Goal: Information Seeking & Learning: Learn about a topic

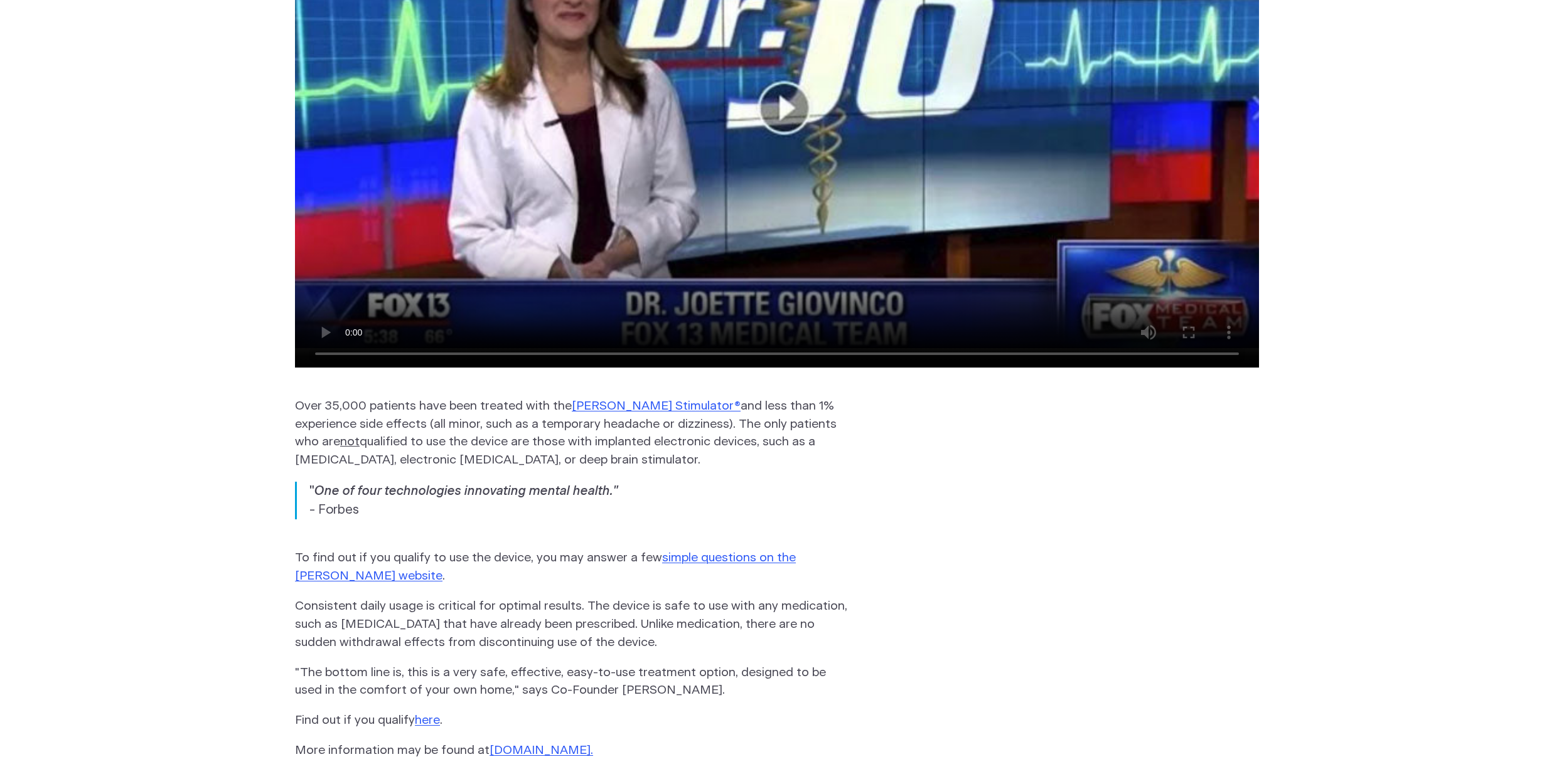
scroll to position [1844, 0]
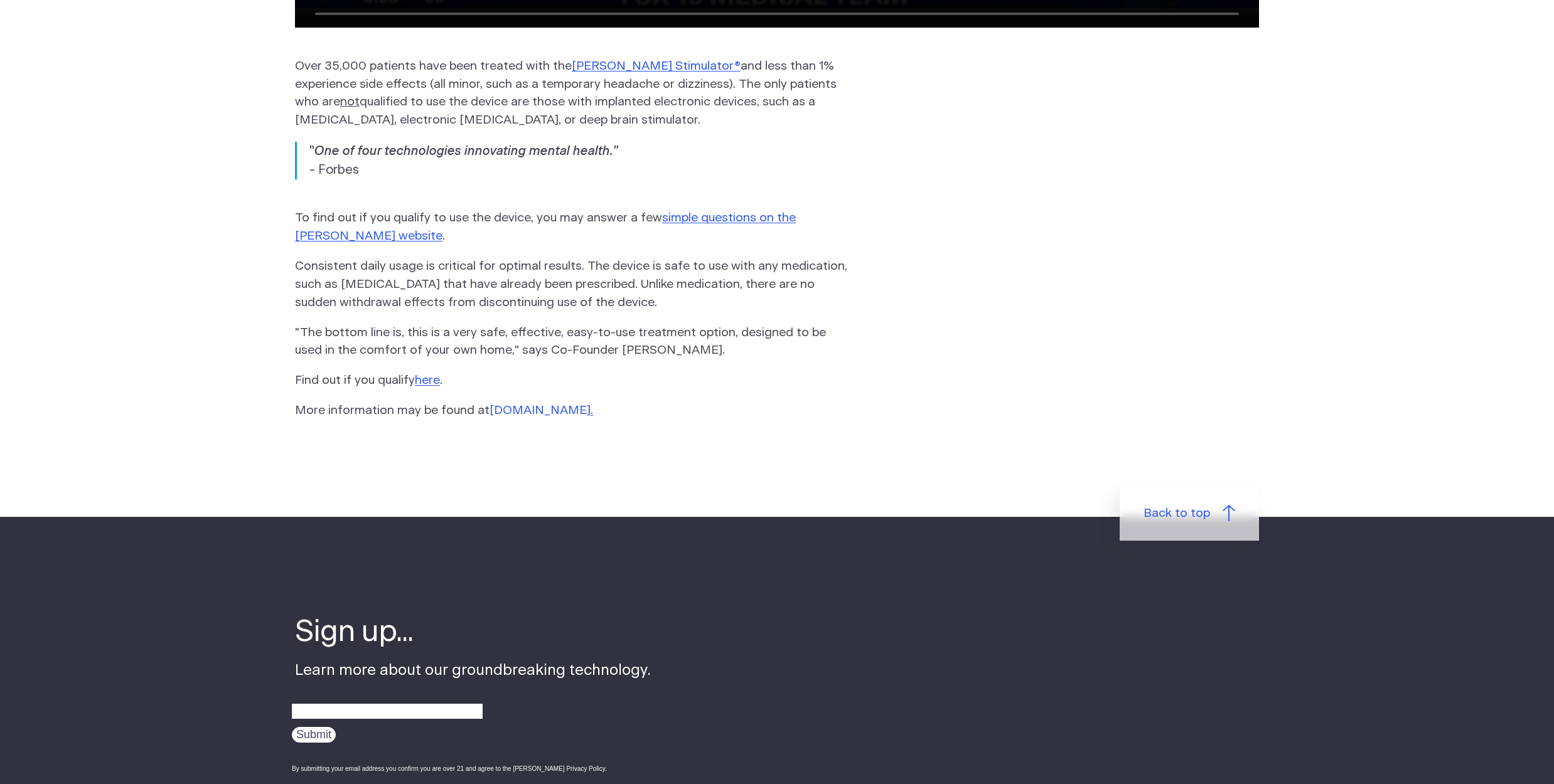
click at [581, 405] on link "www.FisherWallace.com" at bounding box center [540, 411] width 101 height 12
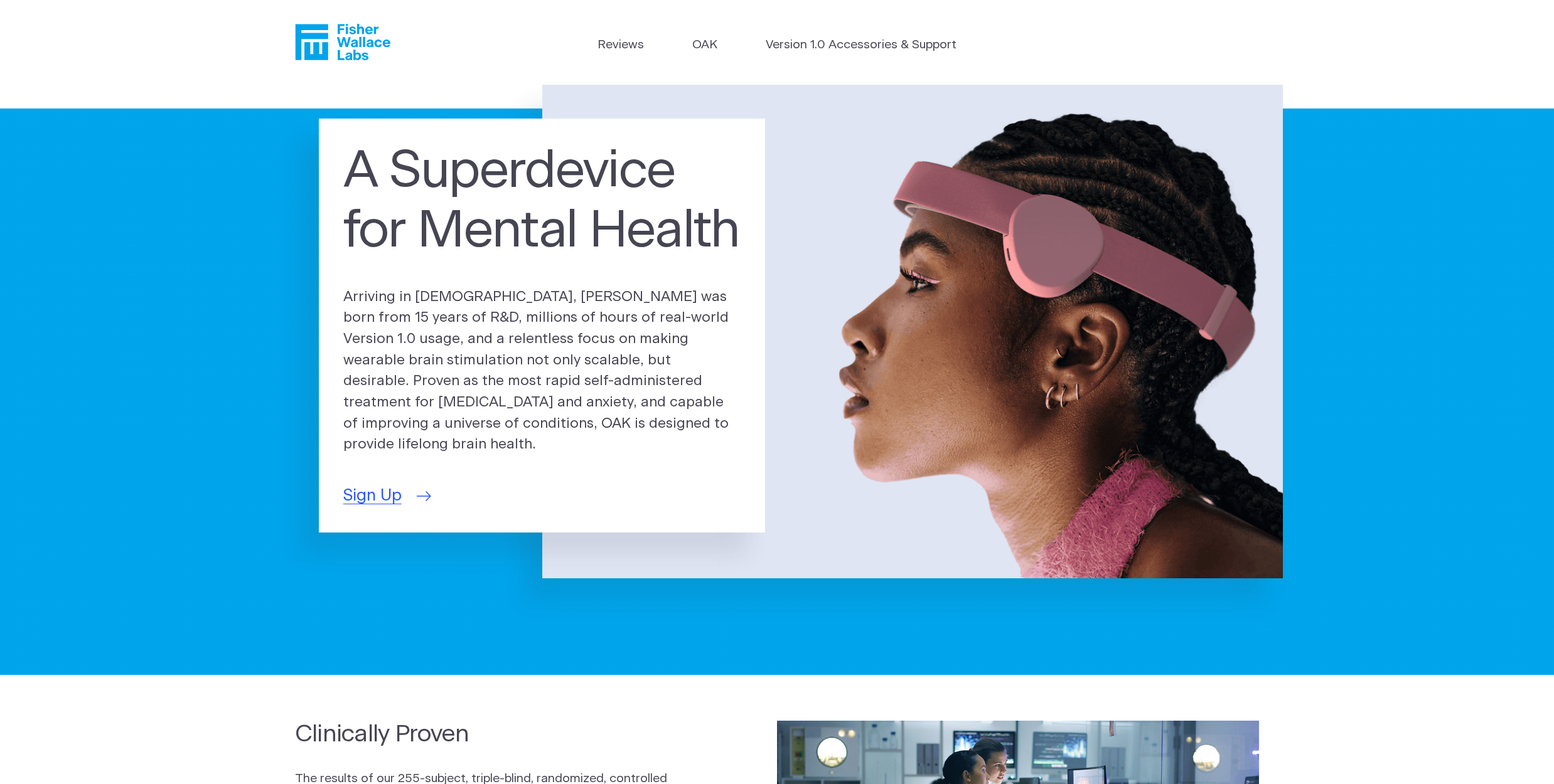
click at [375, 485] on span "Sign Up" at bounding box center [372, 496] width 58 height 25
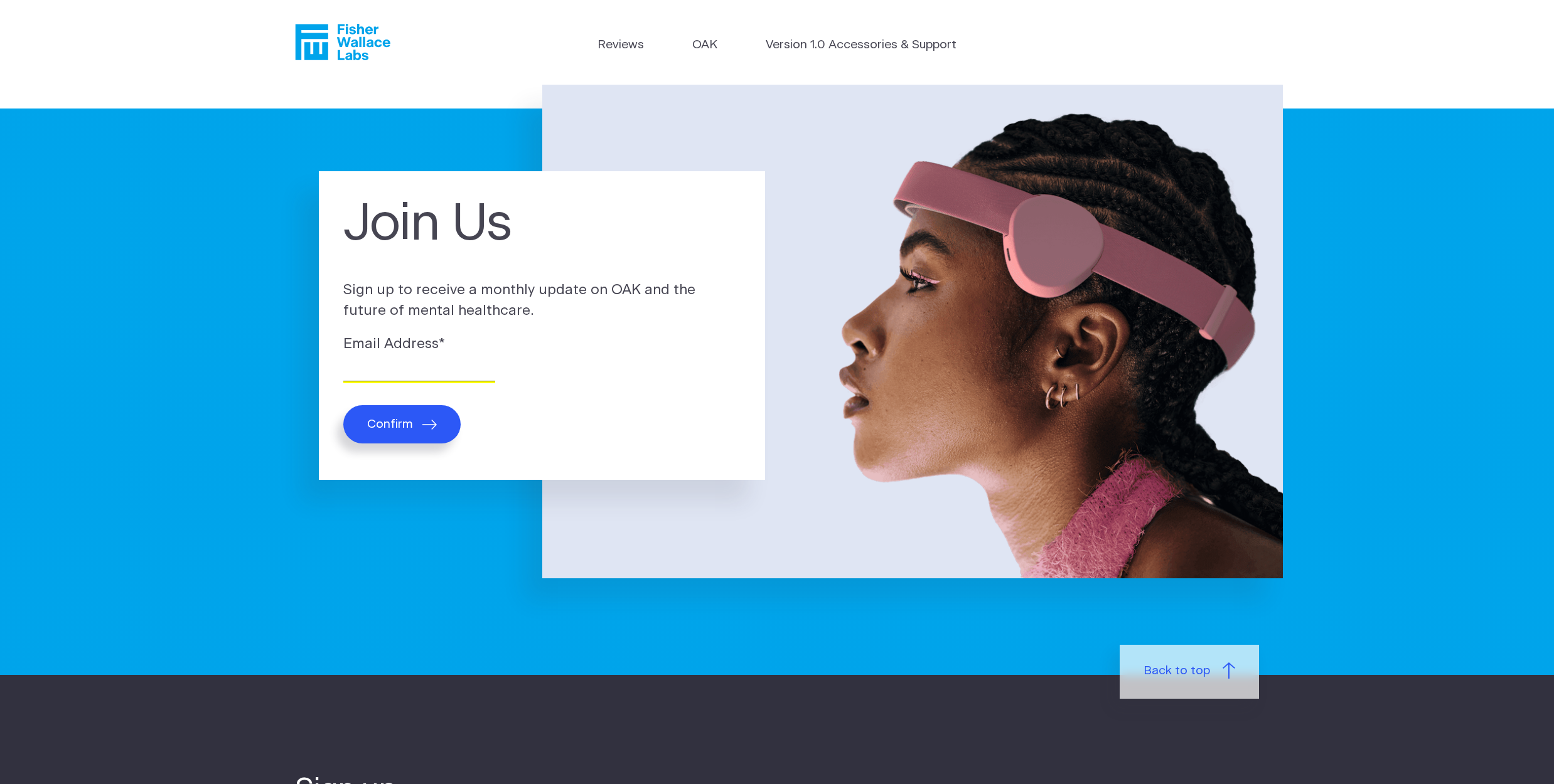
click at [406, 375] on input "Email Address *" at bounding box center [419, 371] width 152 height 19
type input "cmcothern@yahoo.com"
click at [414, 421] on button "Confirm" at bounding box center [402, 424] width 118 height 38
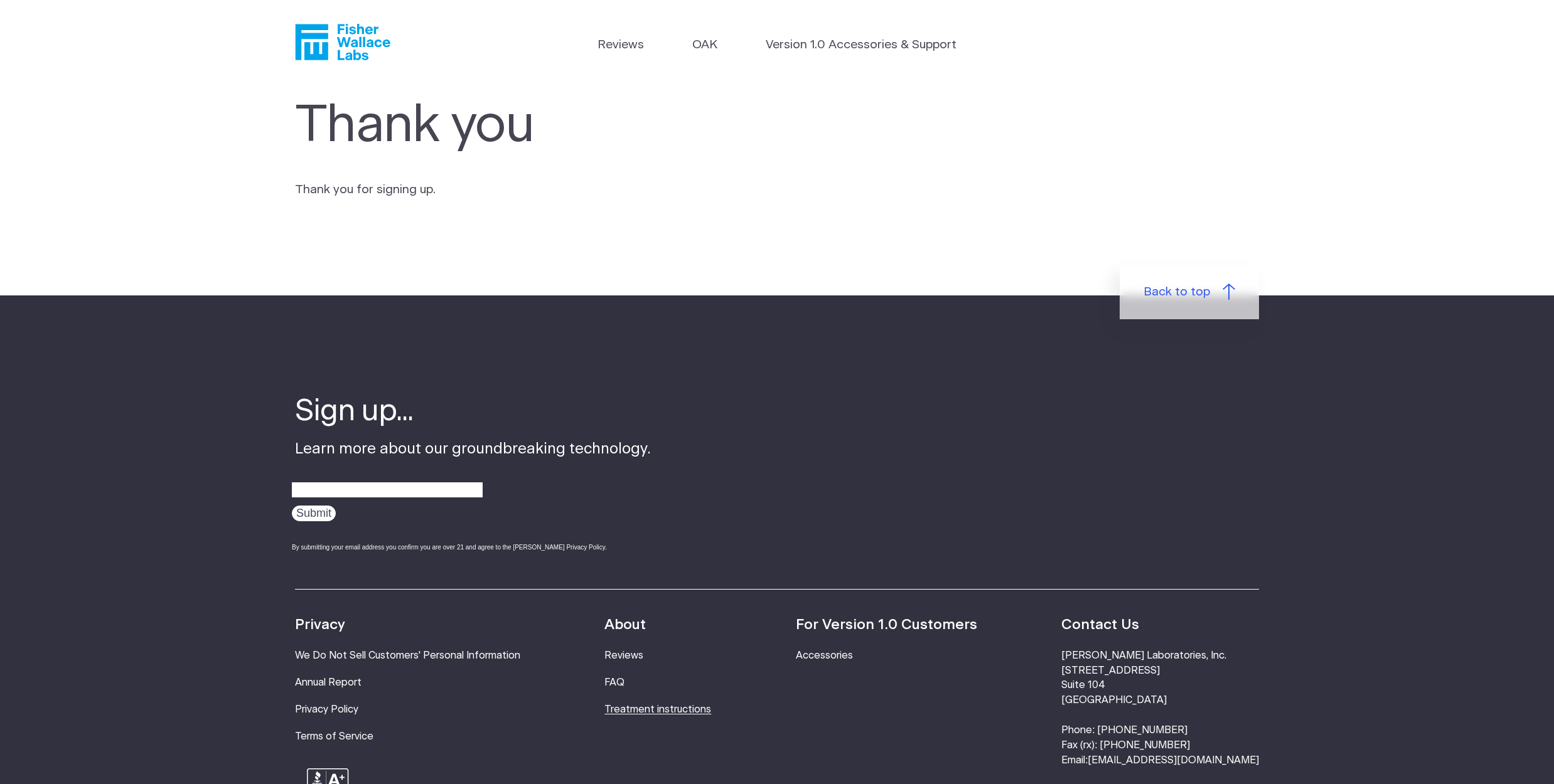
click at [635, 705] on link "Treatment instructions" at bounding box center [657, 709] width 107 height 10
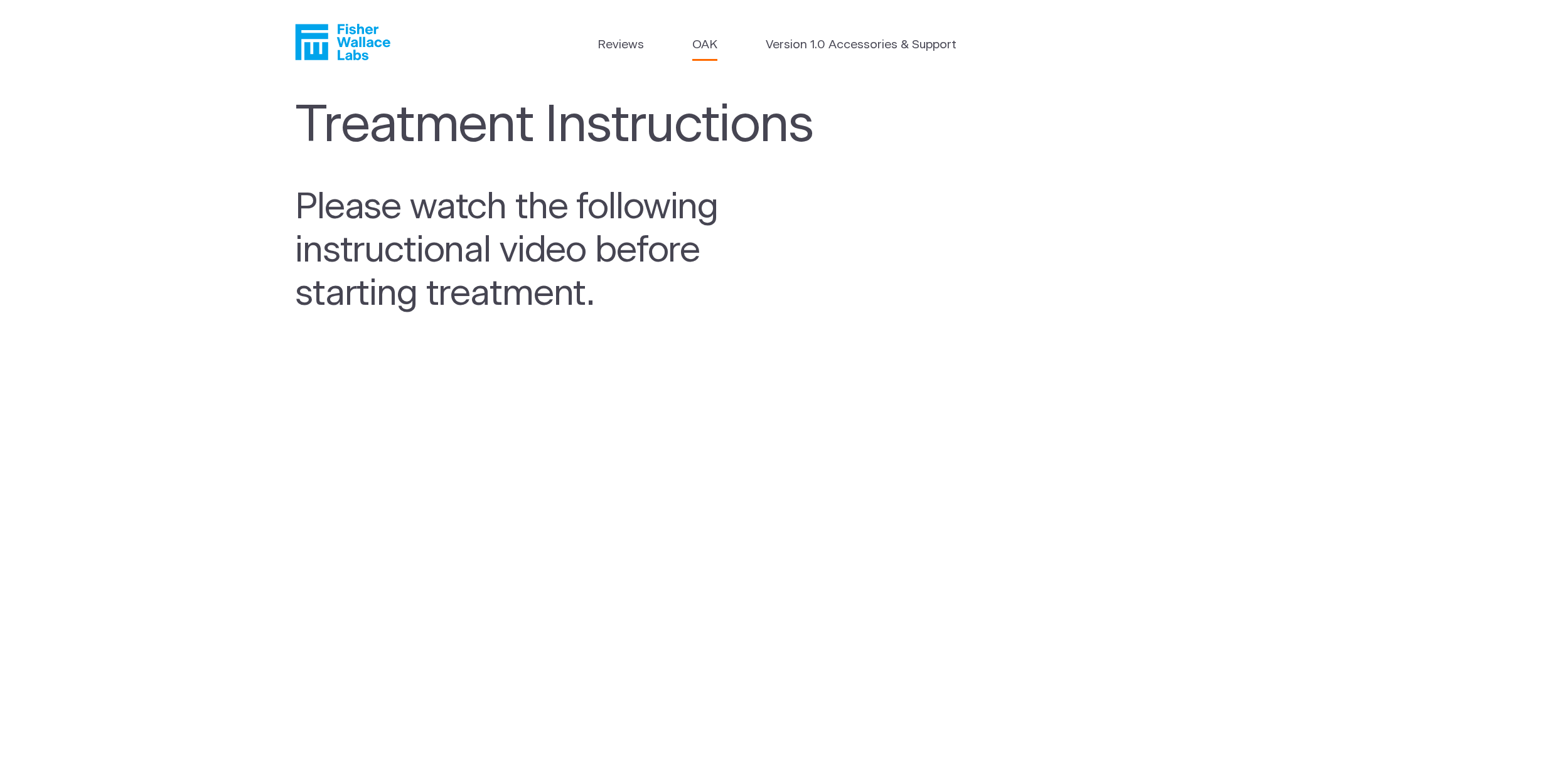
click at [706, 42] on link "OAK" at bounding box center [705, 45] width 25 height 18
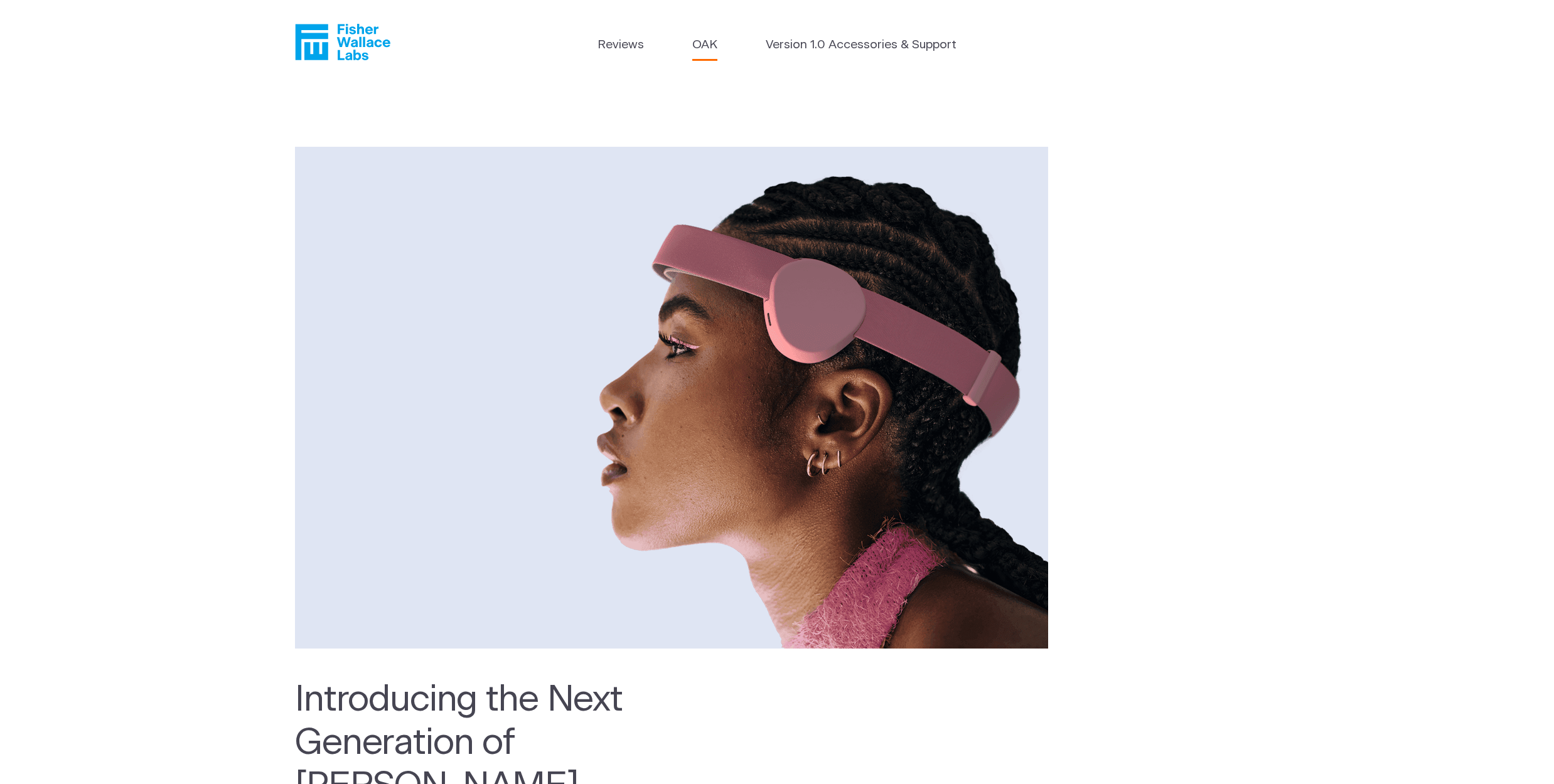
click at [349, 41] on icon "Fisher Wallace" at bounding box center [347, 42] width 86 height 36
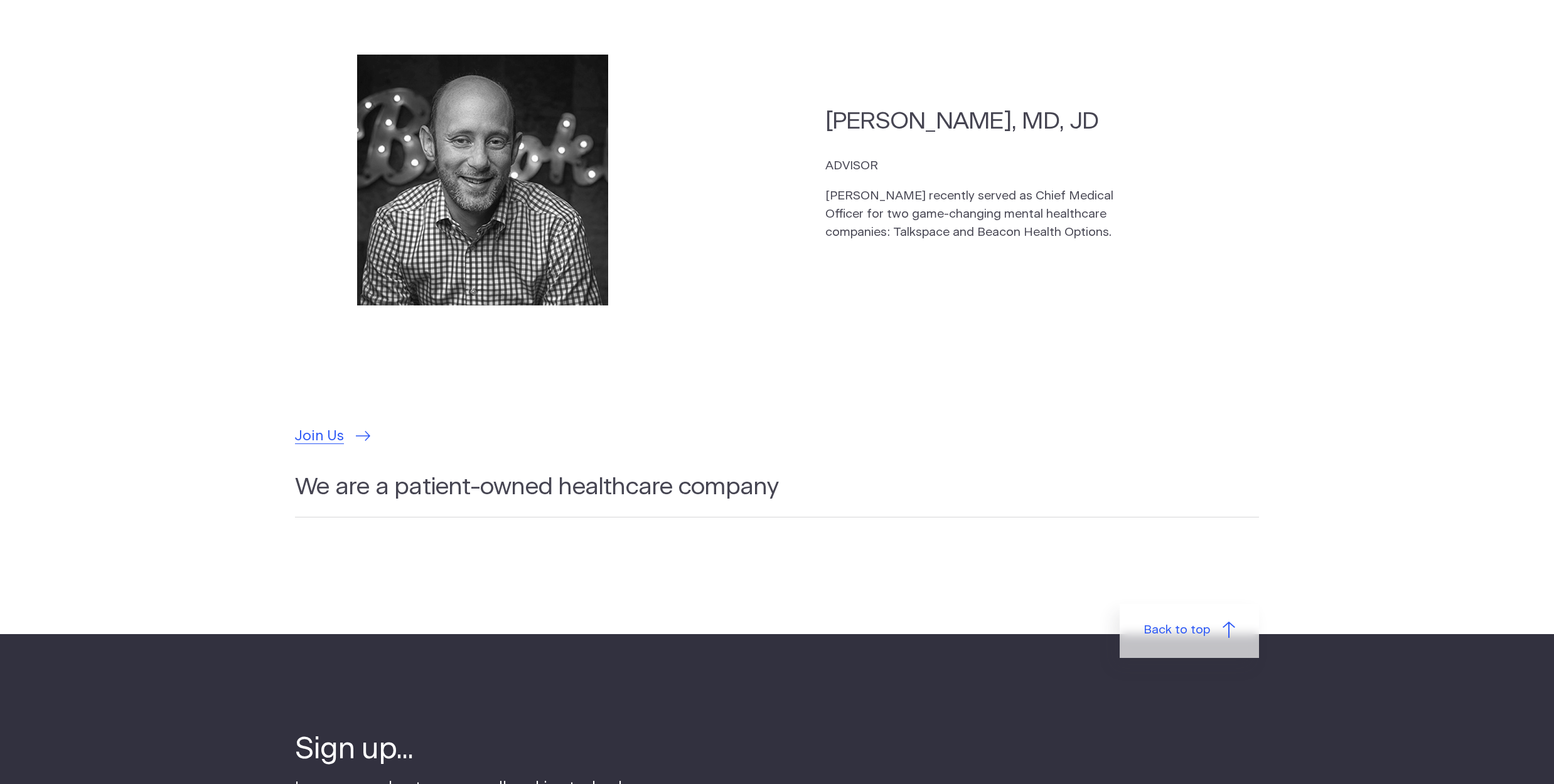
scroll to position [3881, 0]
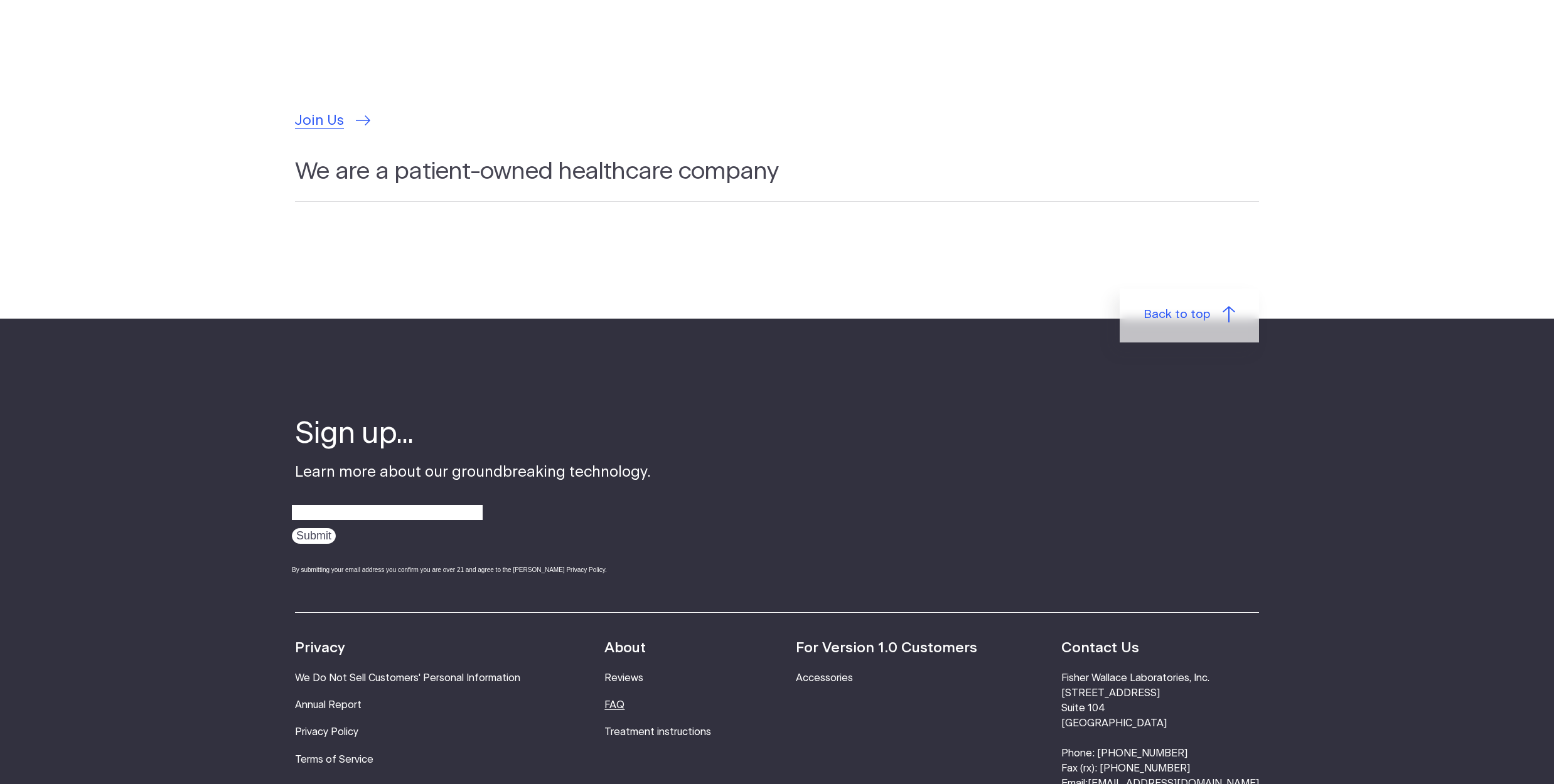
click at [625, 700] on link "FAQ" at bounding box center [614, 705] width 20 height 10
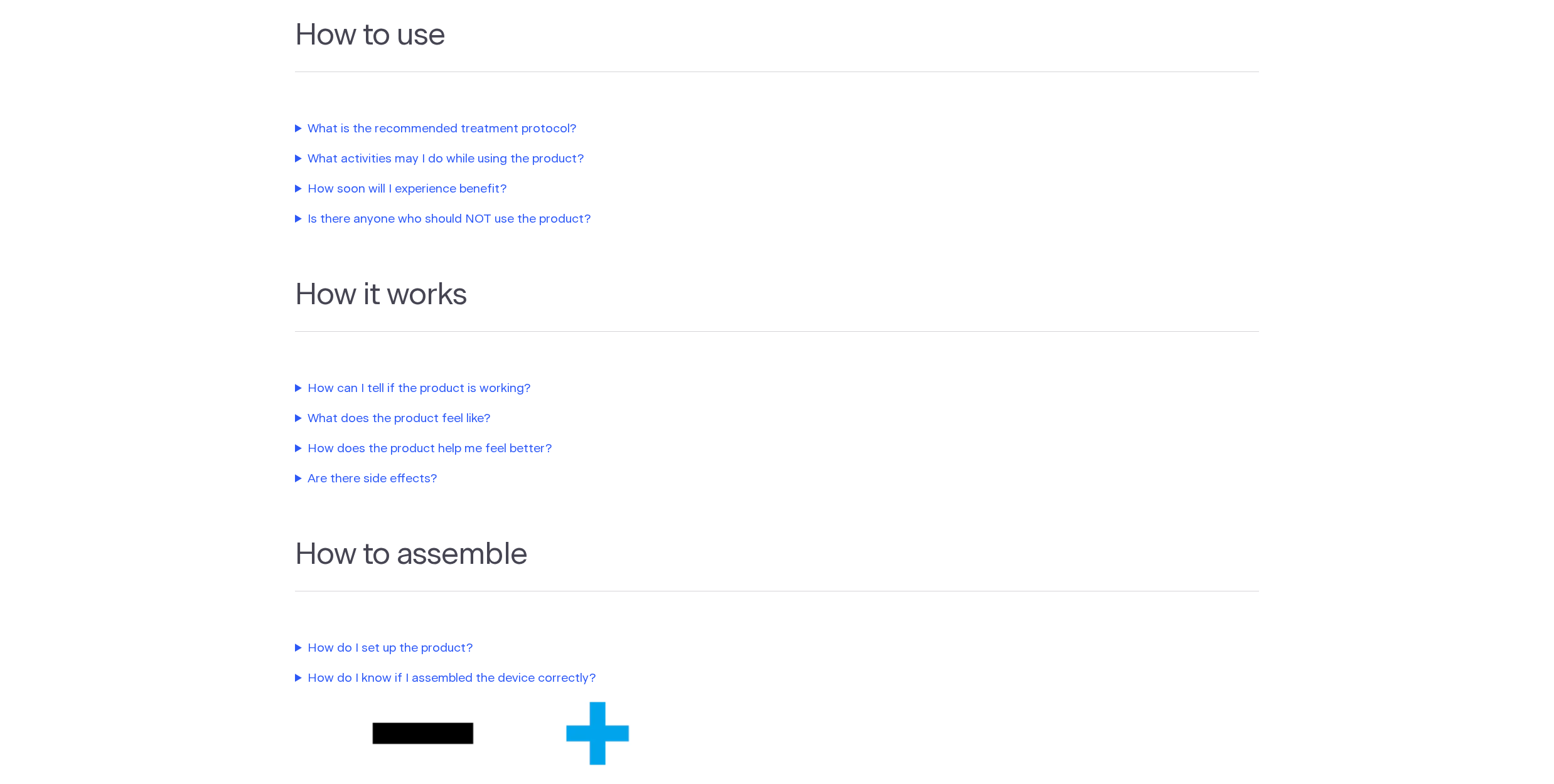
scroll to position [266, 0]
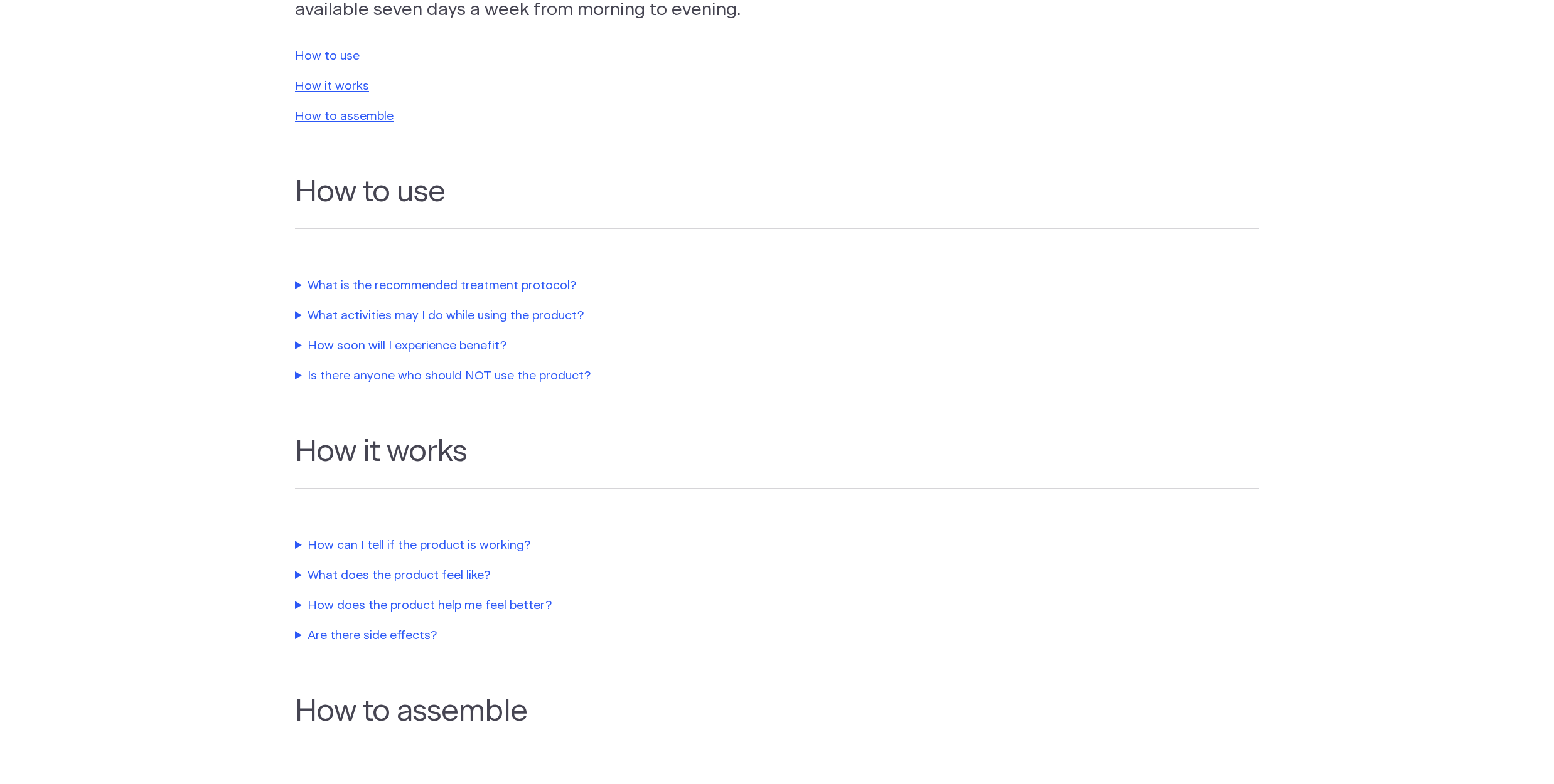
click at [439, 538] on summary "How can I tell if the product is working?" at bounding box center [580, 546] width 571 height 18
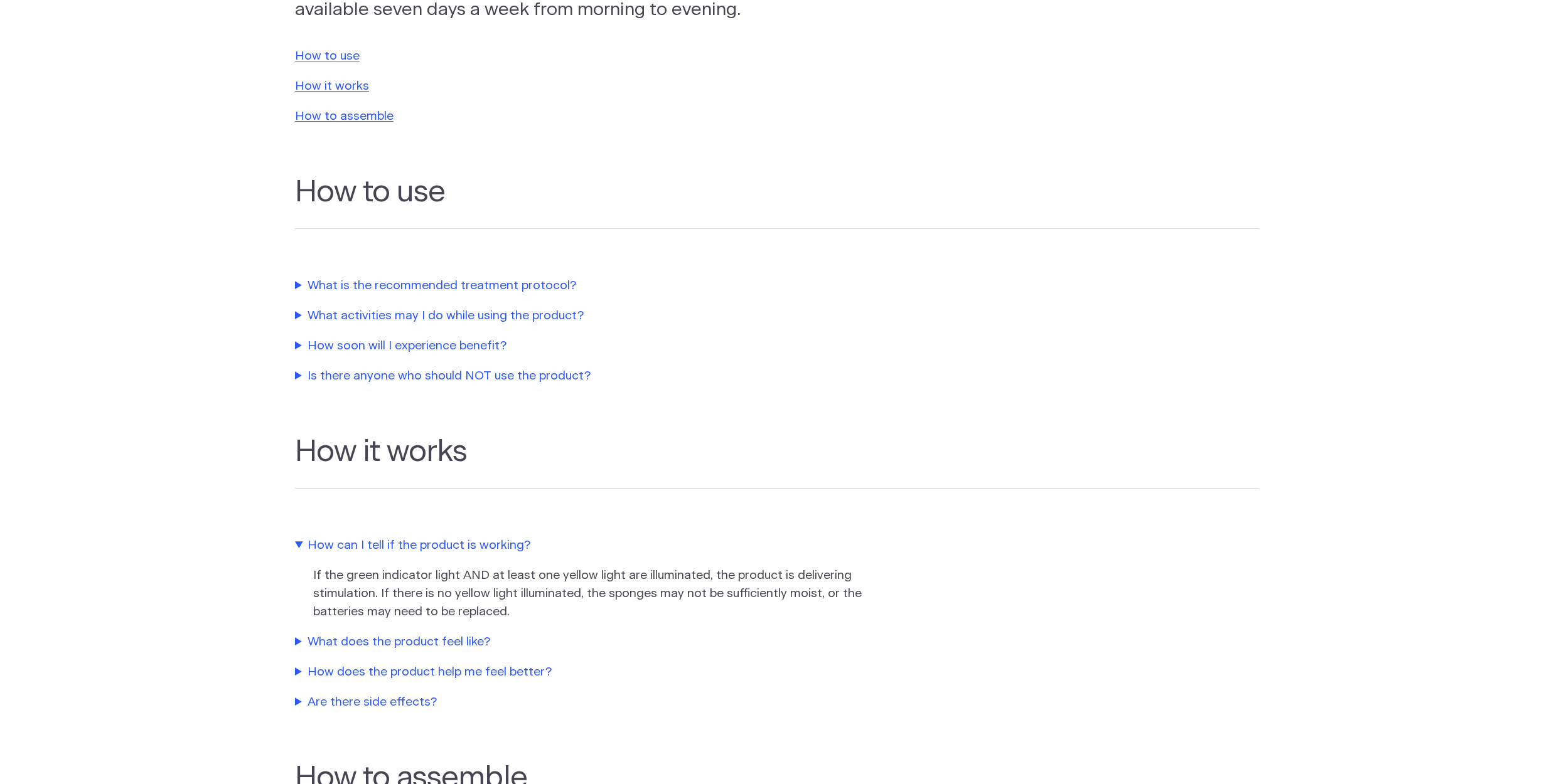
click at [476, 284] on summary "What is the recommended treatment protocol?" at bounding box center [580, 286] width 571 height 18
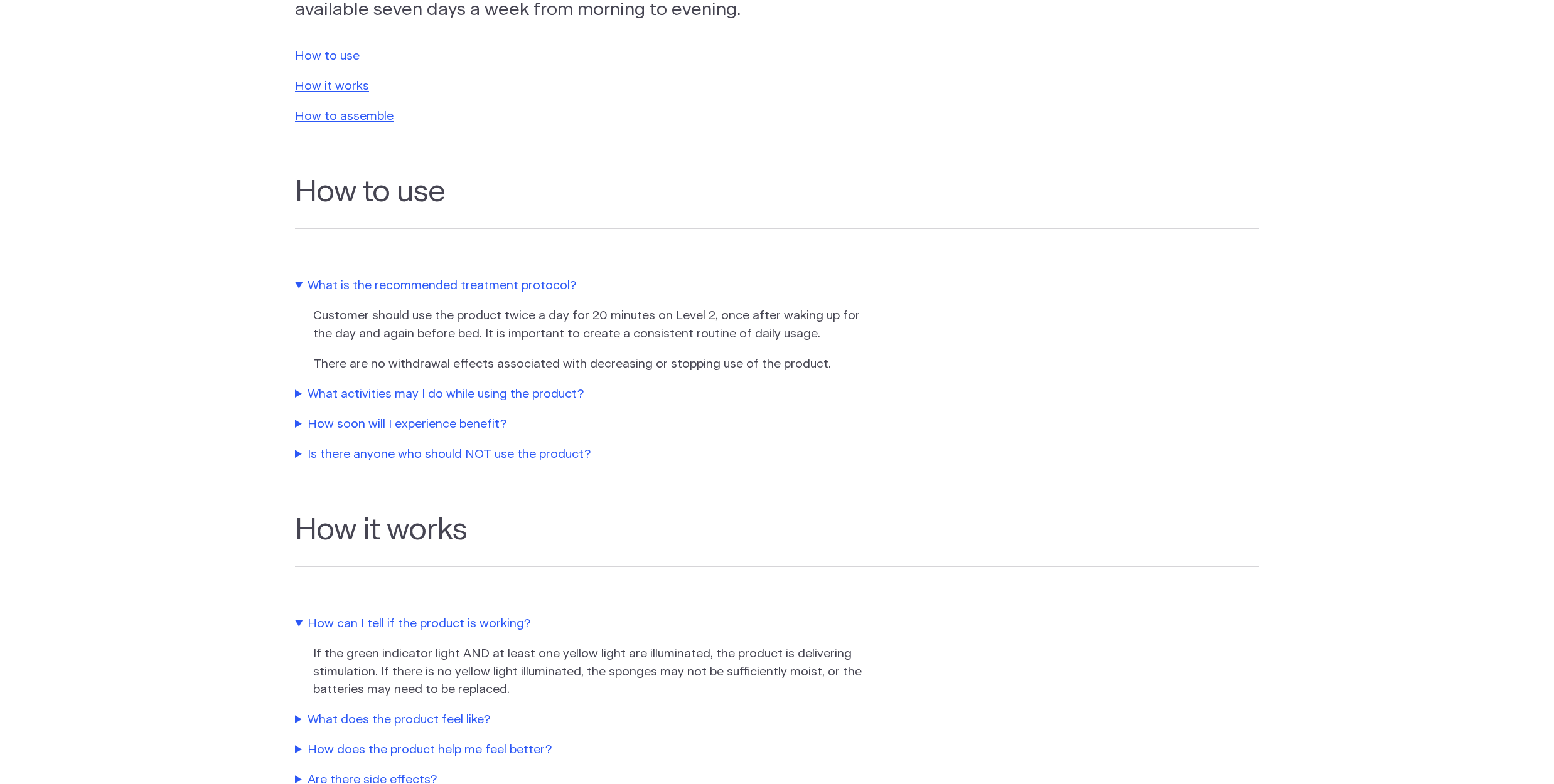
scroll to position [0, 0]
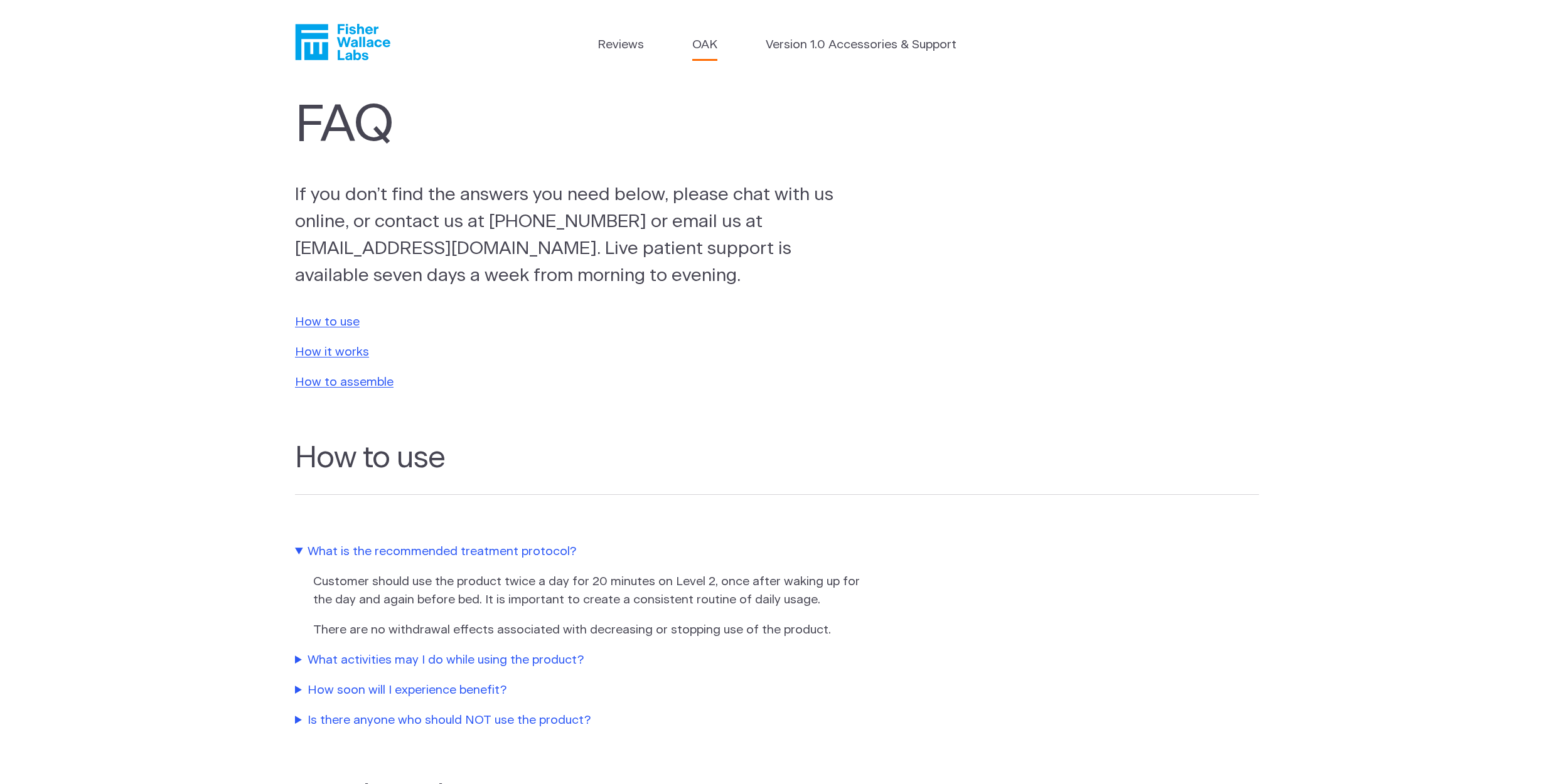
click at [701, 45] on link "OAK" at bounding box center [705, 45] width 25 height 18
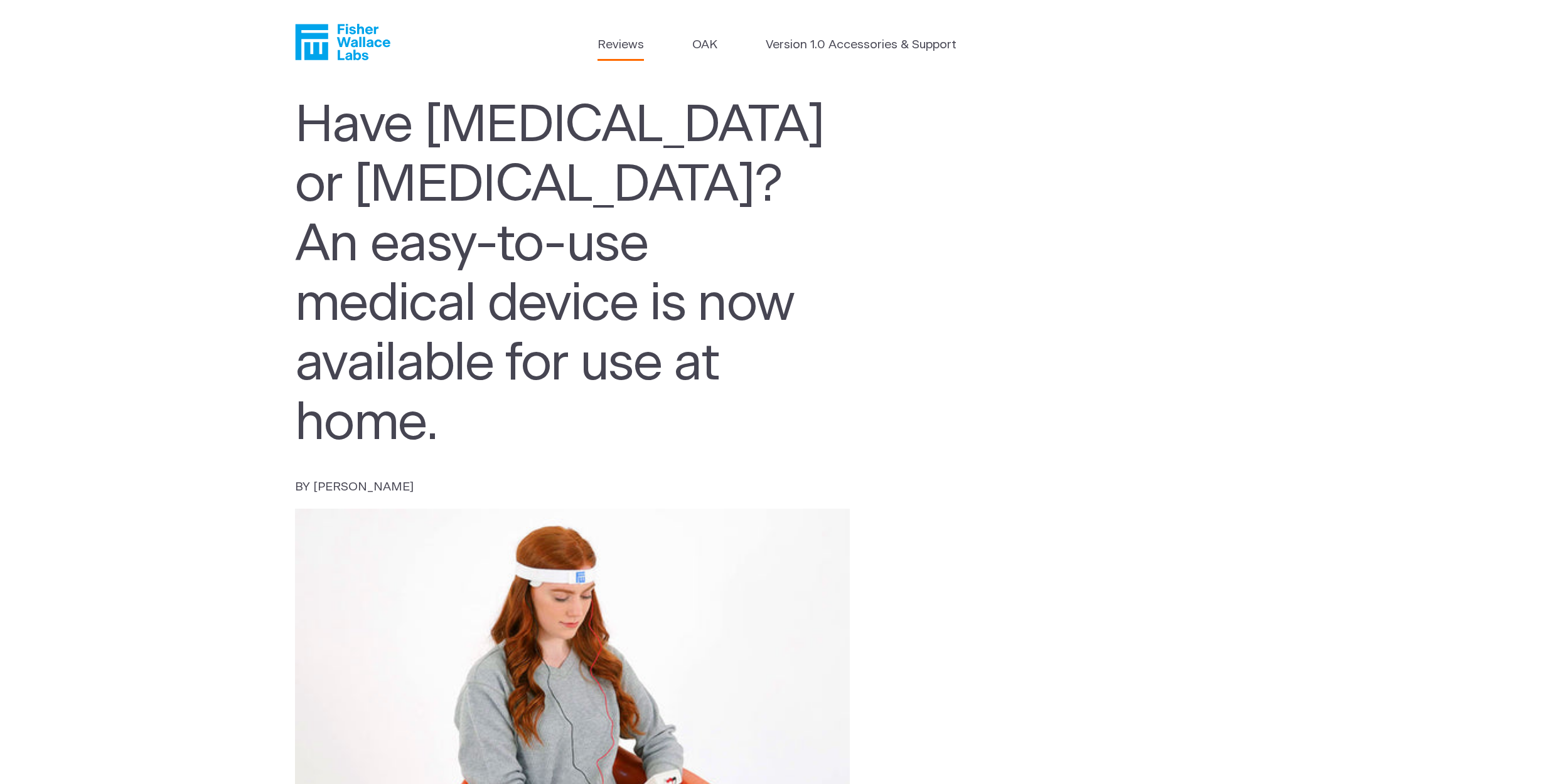
click at [619, 47] on link "Reviews" at bounding box center [621, 45] width 47 height 18
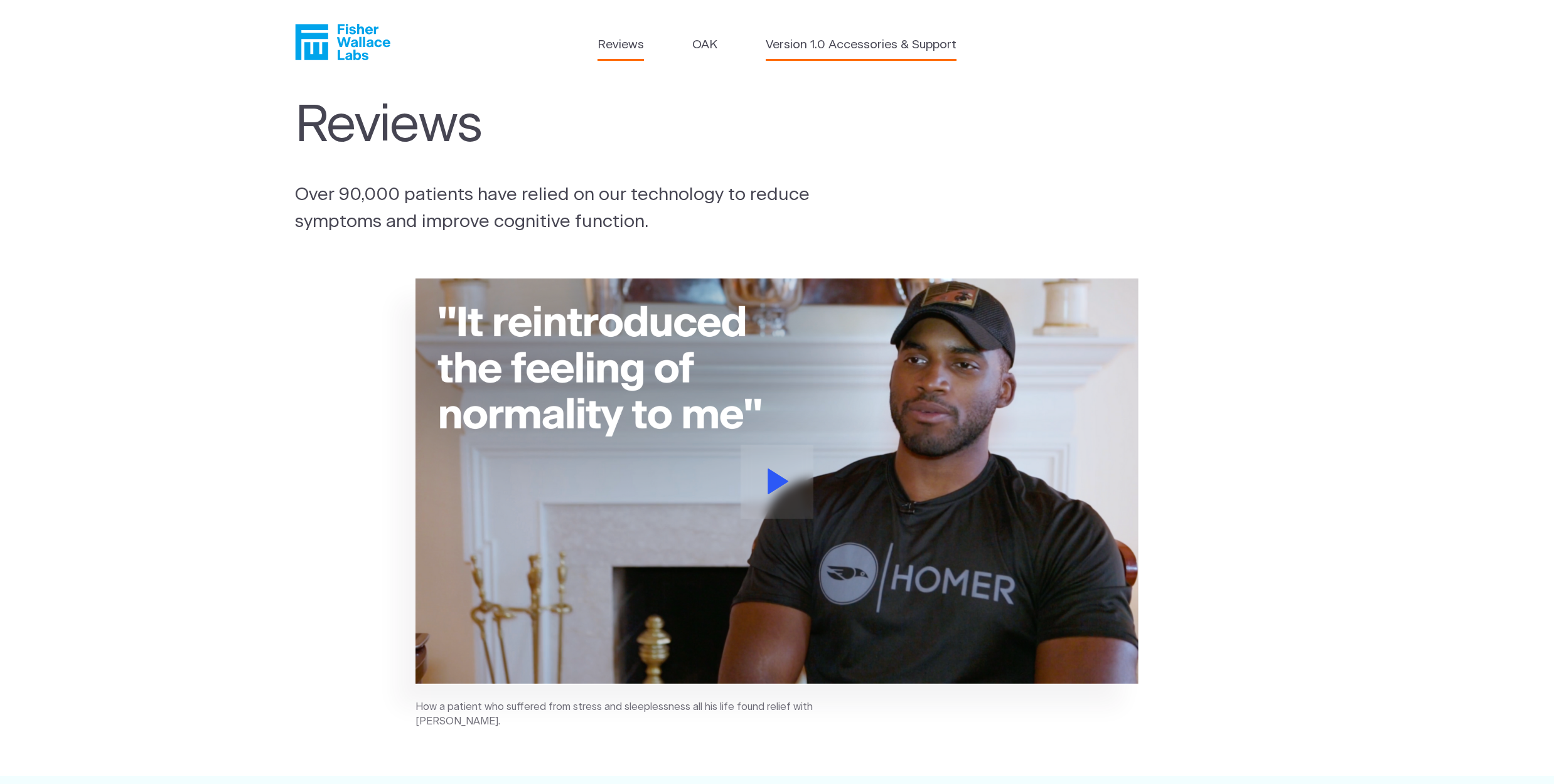
click at [805, 49] on link "Version 1.0 Accessories & Support" at bounding box center [861, 45] width 191 height 18
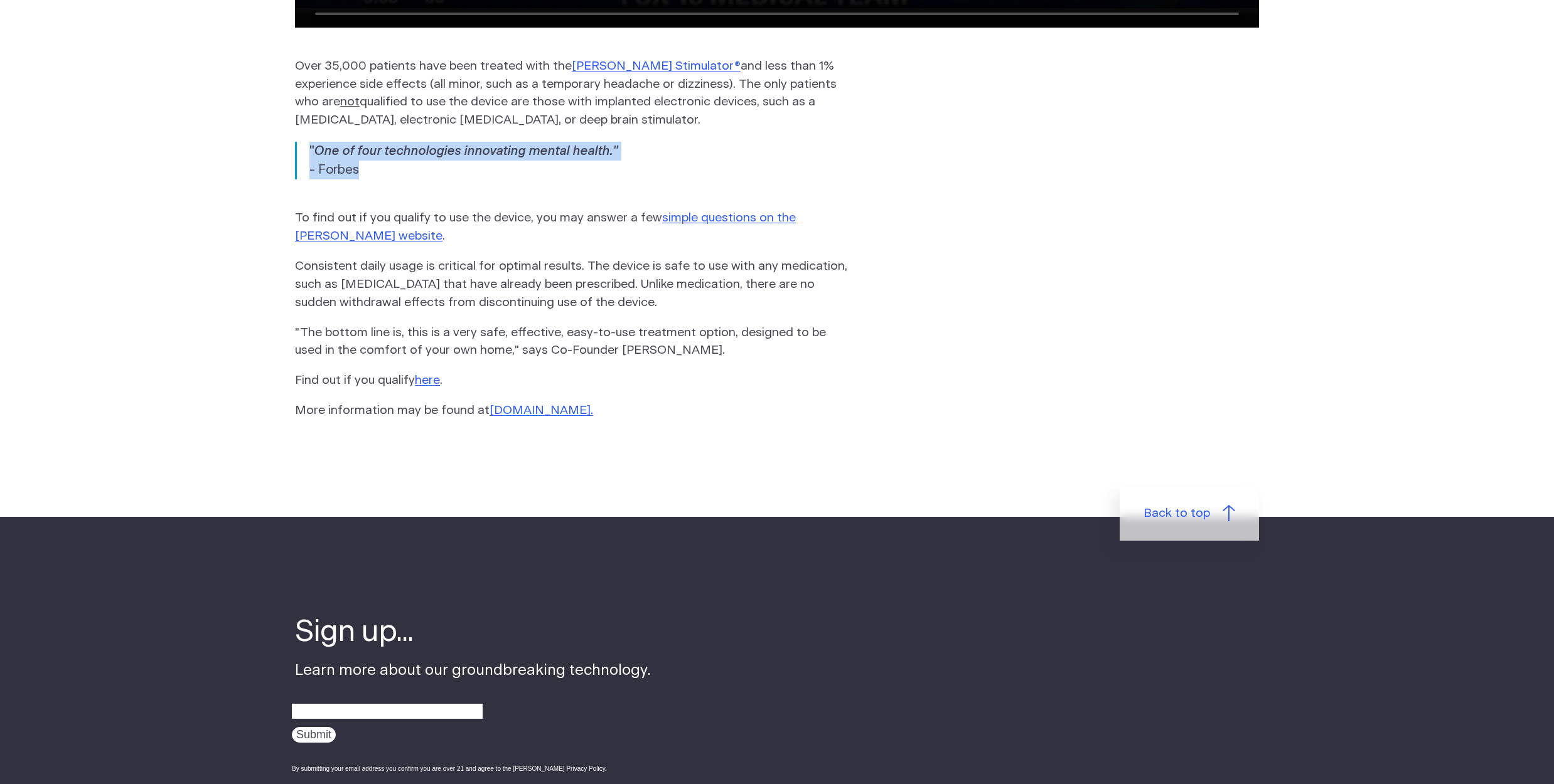
drag, startPoint x: 307, startPoint y: 85, endPoint x: 365, endPoint y: 116, distance: 65.8
click at [365, 142] on div "" One of four technologies innovating mental health." - Forbes" at bounding box center [776, 160] width 964 height 37
copy div "" One of four technologies innovating mental health." - Forbes"
